Goal: Transaction & Acquisition: Subscribe to service/newsletter

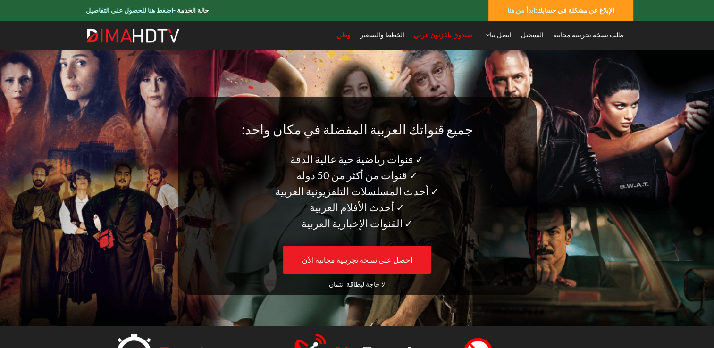
click at [472, 37] on span "صندوق تلفزيون عربي" at bounding box center [443, 35] width 58 height 8
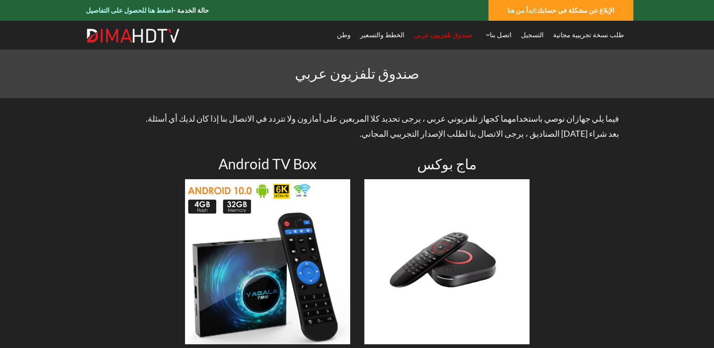
click at [162, 39] on img at bounding box center [133, 35] width 94 height 15
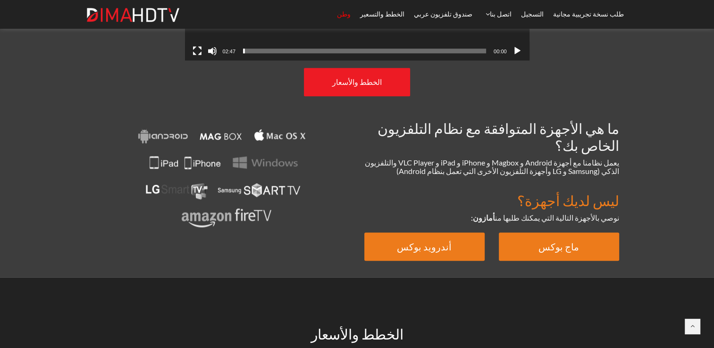
scroll to position [304, 0]
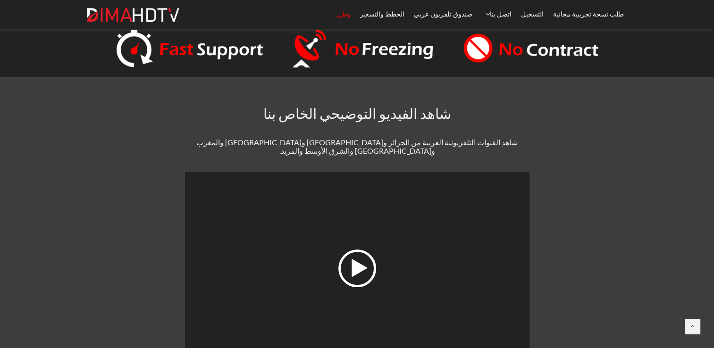
click at [362, 269] on div "لعب" at bounding box center [357, 269] width 38 height 38
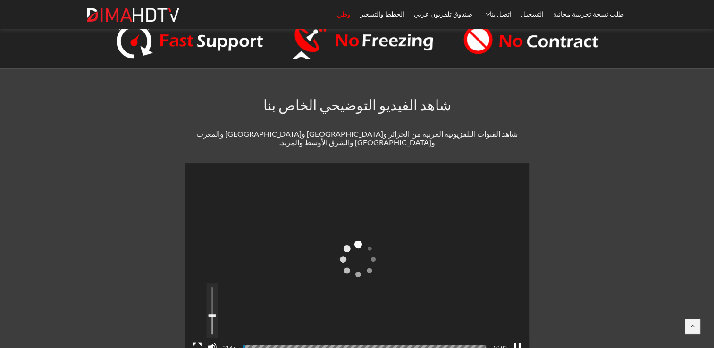
scroll to position [617, 0]
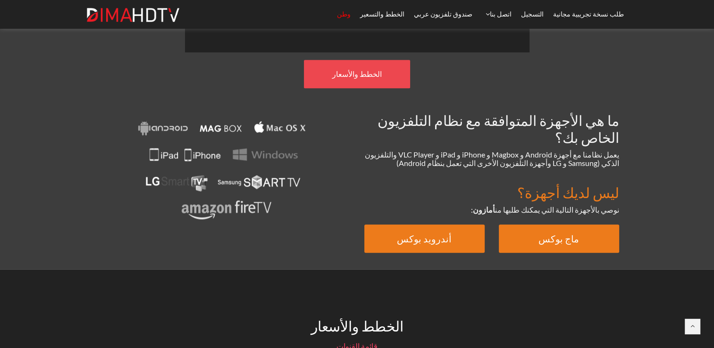
click at [382, 65] on link "الخطط والأسعار" at bounding box center [357, 74] width 106 height 28
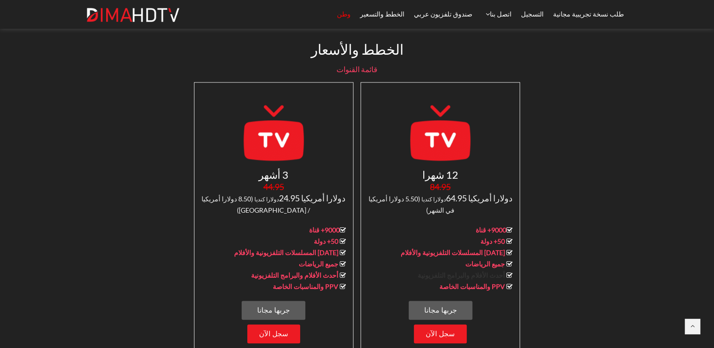
click at [477, 271] on link "أحدث الأفلام والبرامج التلفزيونية" at bounding box center [460, 275] width 87 height 8
